Goal: Information Seeking & Learning: Find specific fact

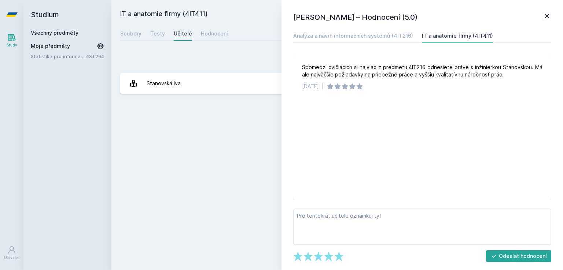
click at [548, 10] on div "[PERSON_NAME] – Hodnocení (5.0) Analýza a návrh informačních systémů (4IT216) I…" at bounding box center [421, 135] width 281 height 270
click at [548, 15] on icon at bounding box center [546, 16] width 9 height 9
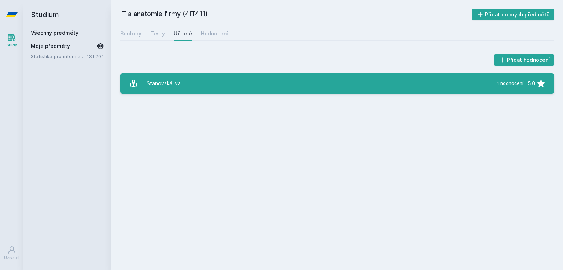
click at [199, 89] on link "[PERSON_NAME] 1 hodnocení 5.0" at bounding box center [337, 83] width 434 height 21
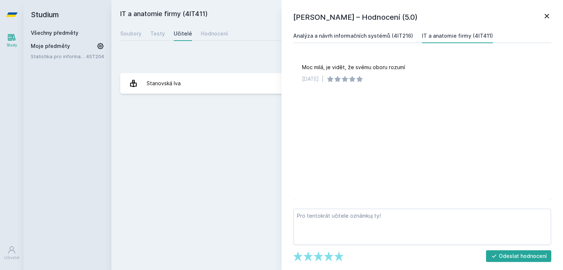
click at [355, 34] on div "Analýza a návrh informačních systémů (4IT216)" at bounding box center [353, 35] width 120 height 7
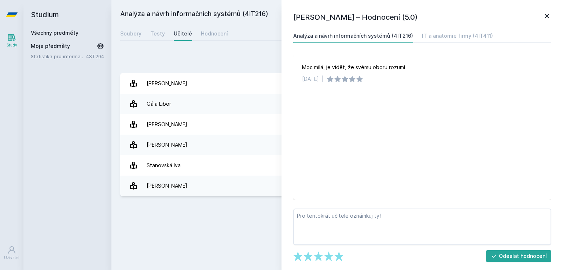
click at [550, 19] on icon at bounding box center [546, 16] width 9 height 9
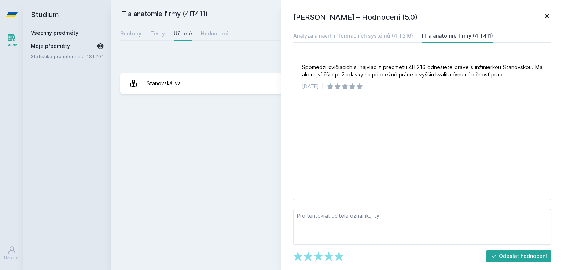
click at [195, 12] on h2 "IT a anatomie firmy (4IT411)" at bounding box center [296, 15] width 352 height 12
copy h2 "4IT411"
